Goal: Task Accomplishment & Management: Complete application form

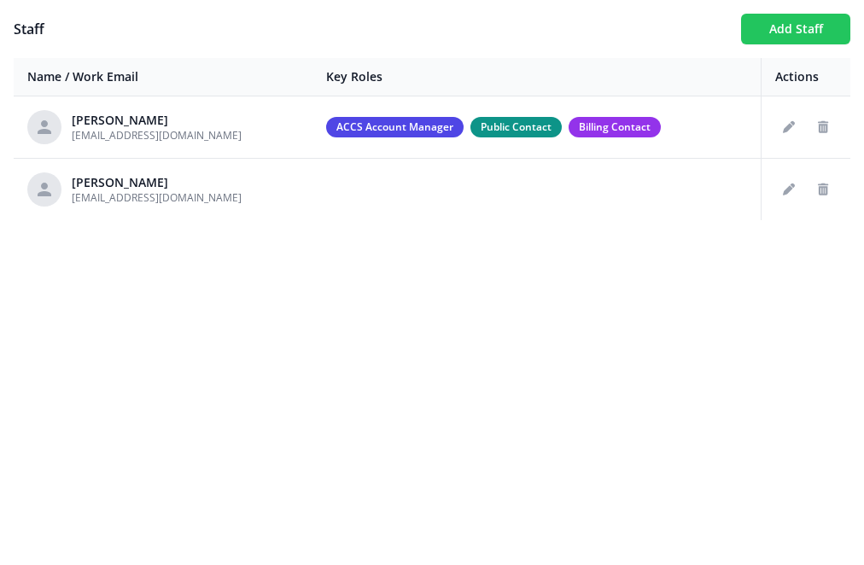
click at [805, 28] on button "Add Staff" at bounding box center [795, 29] width 109 height 31
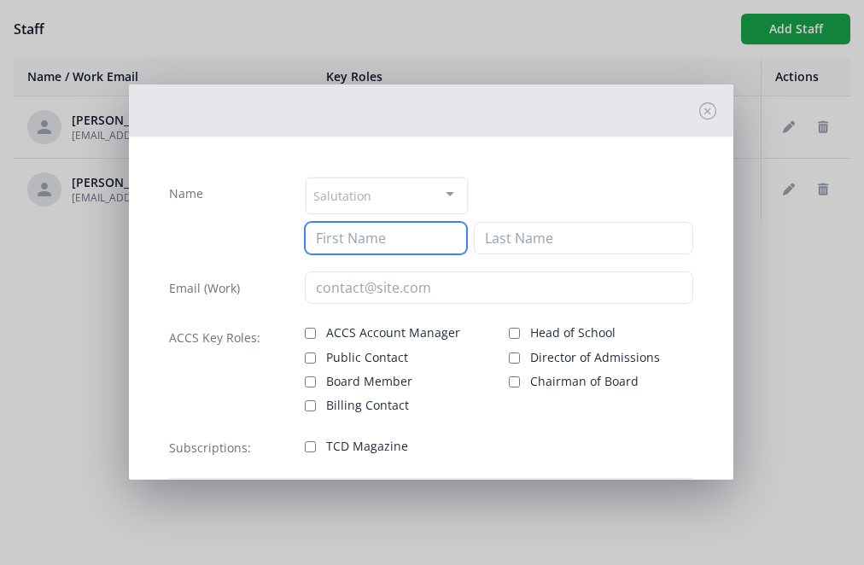
click at [390, 244] on input at bounding box center [386, 238] width 163 height 32
type input "[PERSON_NAME]"
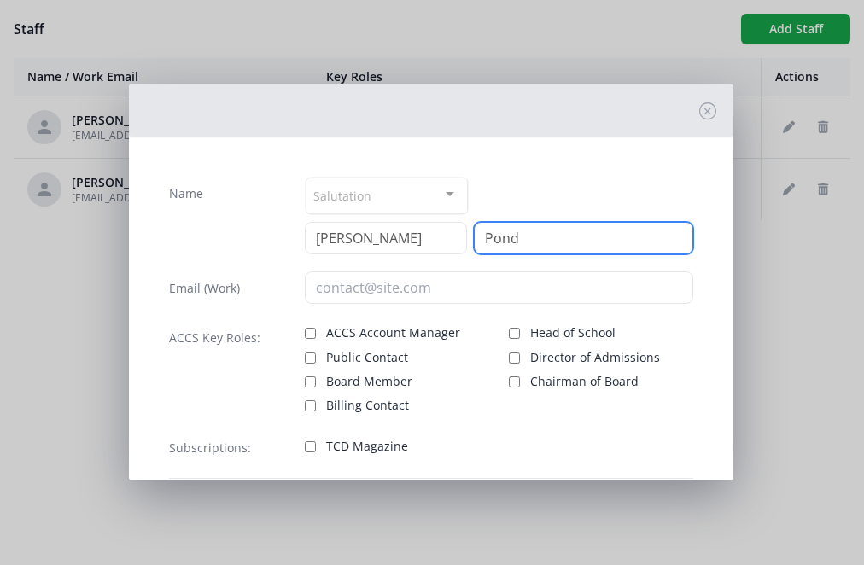
type input "Pond"
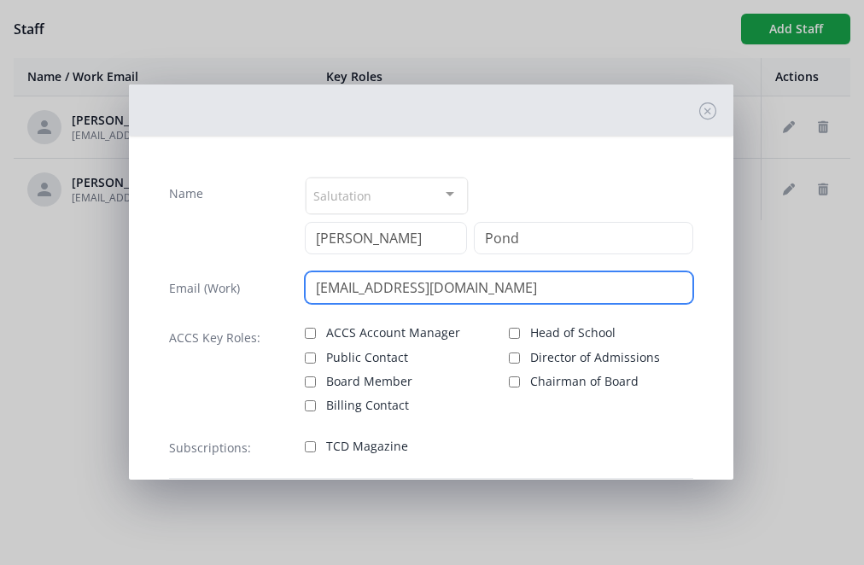
type input "[EMAIL_ADDRESS][DOMAIN_NAME]"
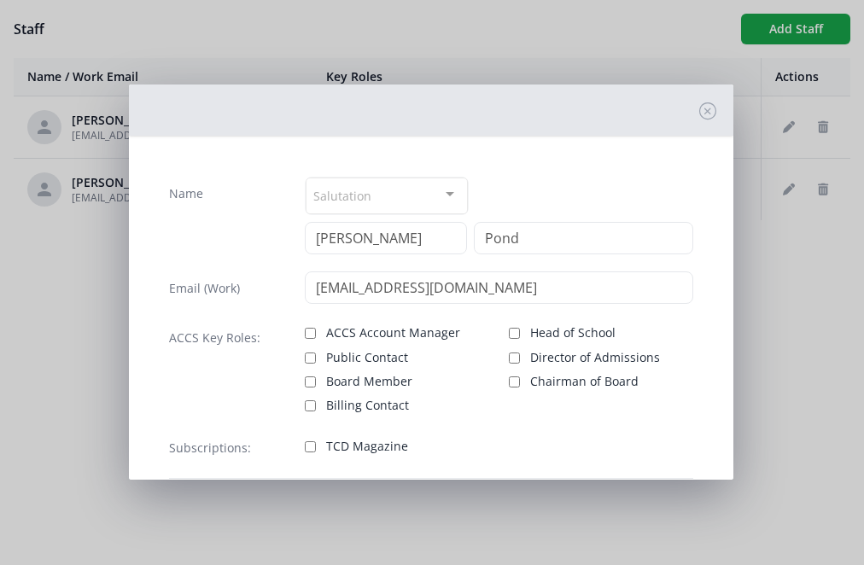
click at [517, 334] on input "Head of School" at bounding box center [514, 333] width 11 height 11
checkbox input "true"
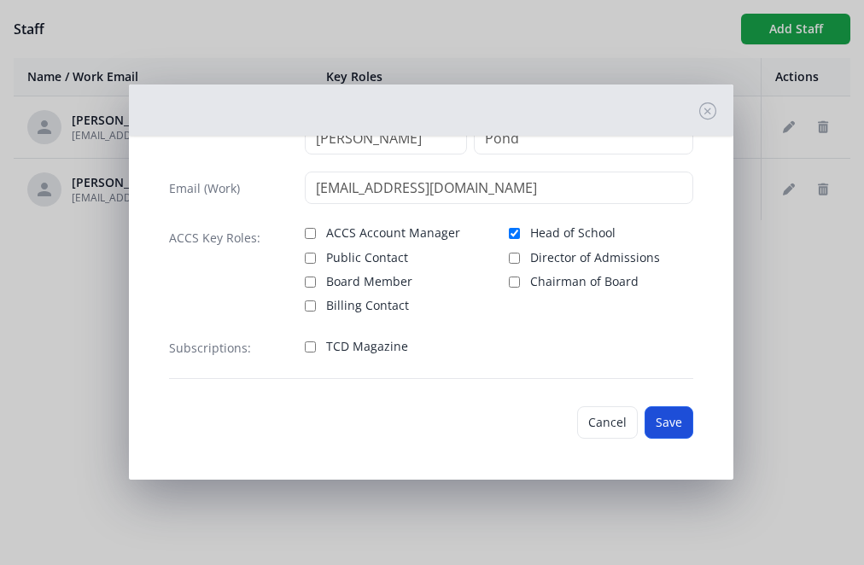
scroll to position [100, 0]
click at [666, 424] on button "Save" at bounding box center [669, 422] width 49 height 32
